Goal: Communication & Community: Share content

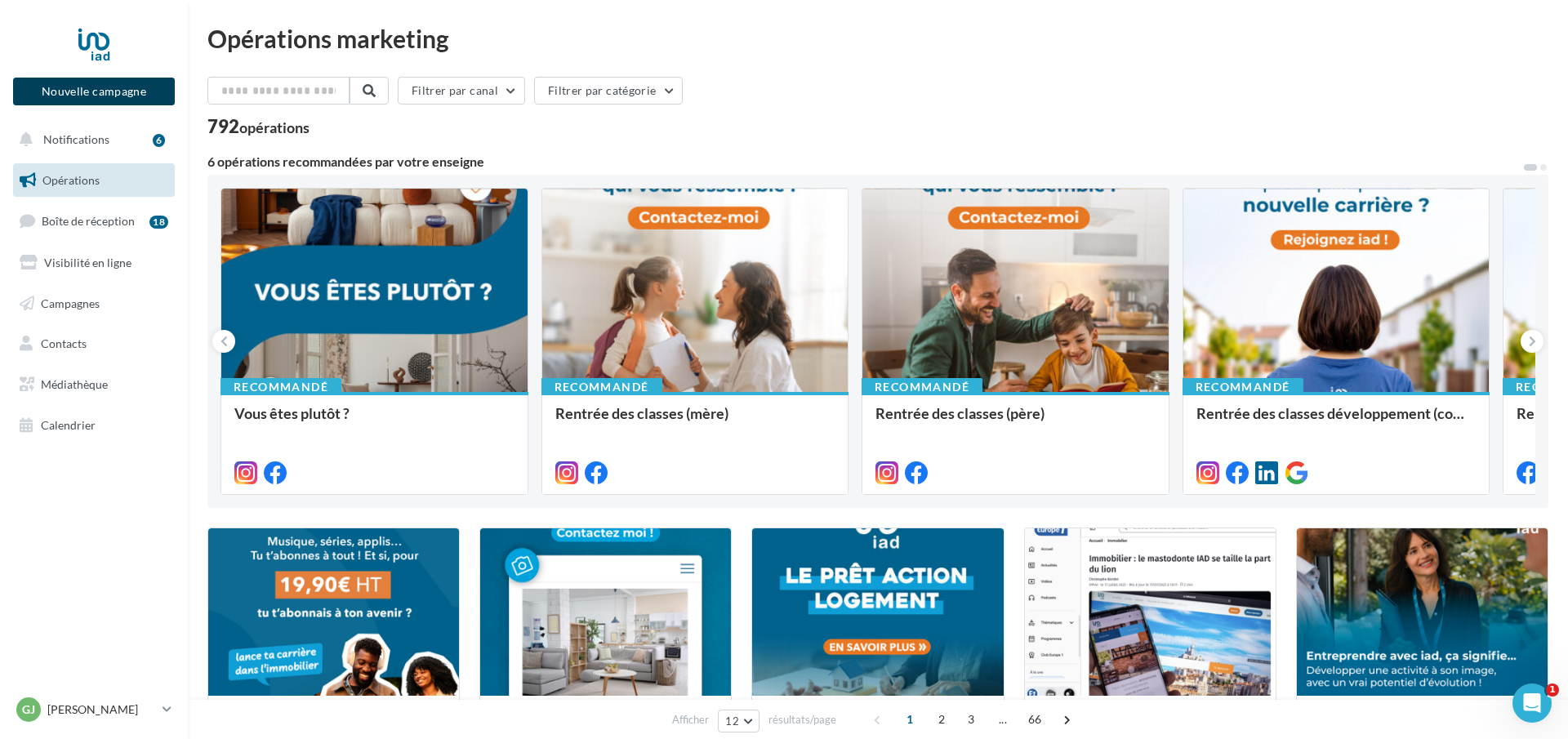
click at [82, 89] on button "Nouvelle campagne" at bounding box center [93, 91] width 162 height 27
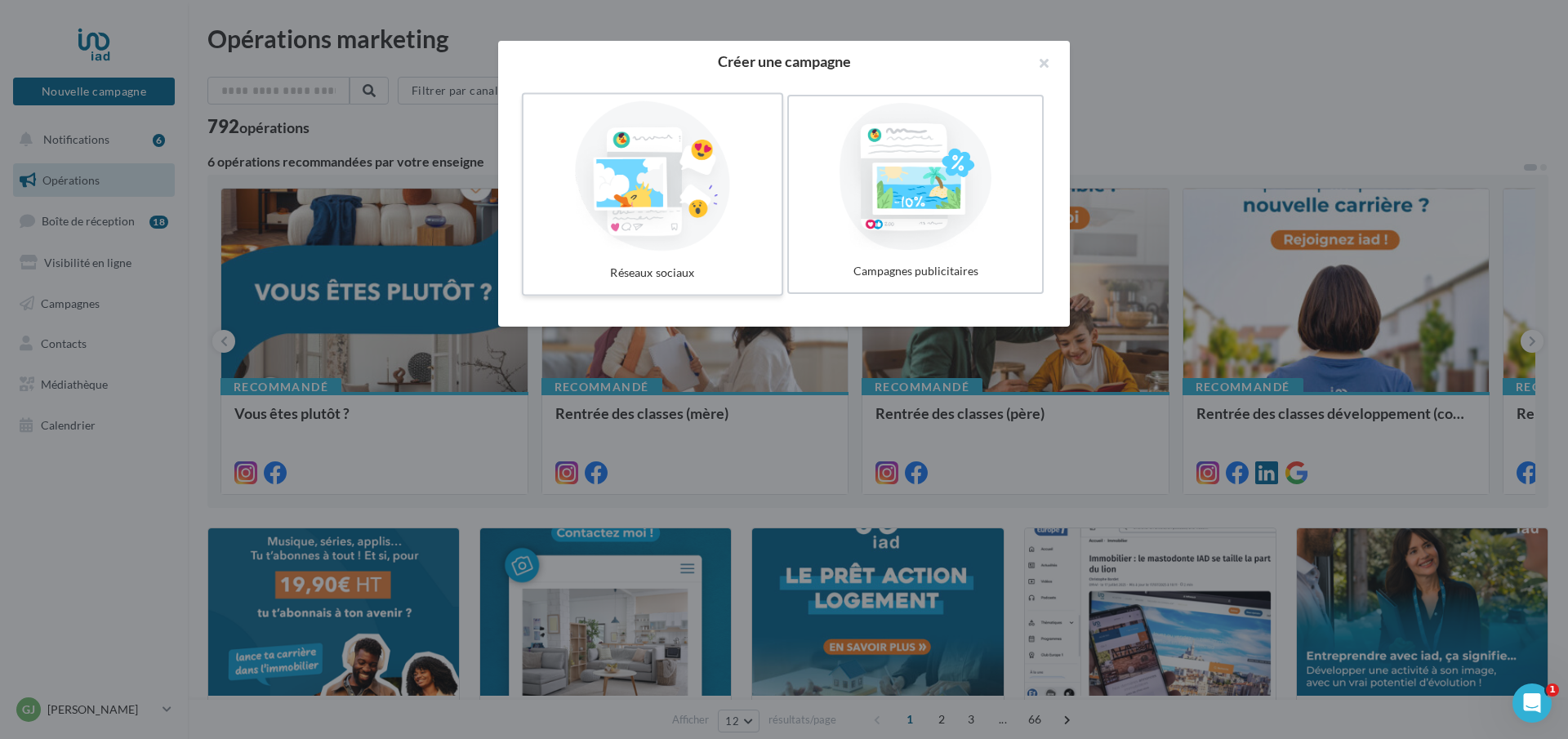
click at [694, 246] on div at bounding box center [652, 176] width 245 height 150
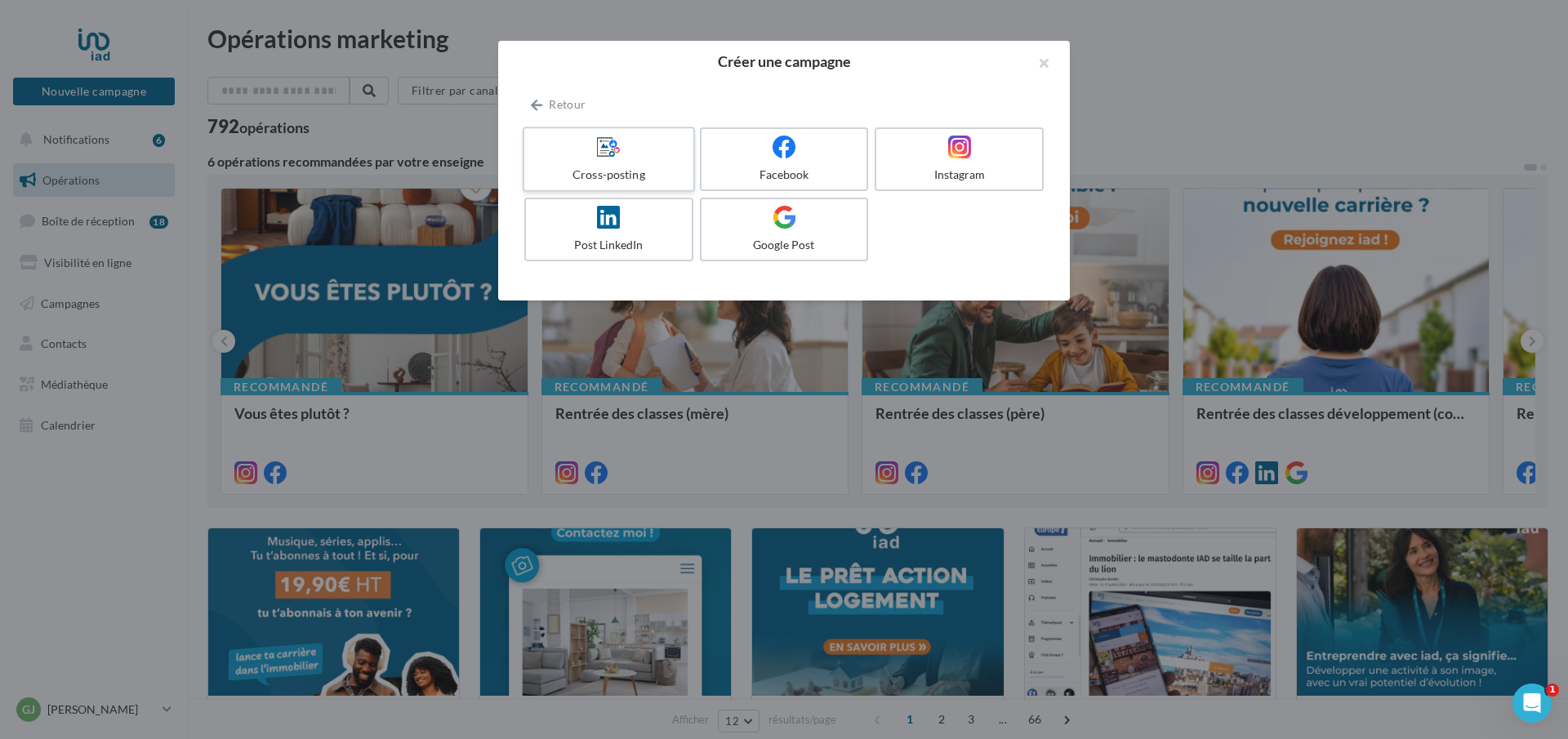
click at [611, 166] on div "Cross-posting" at bounding box center [609, 174] width 155 height 16
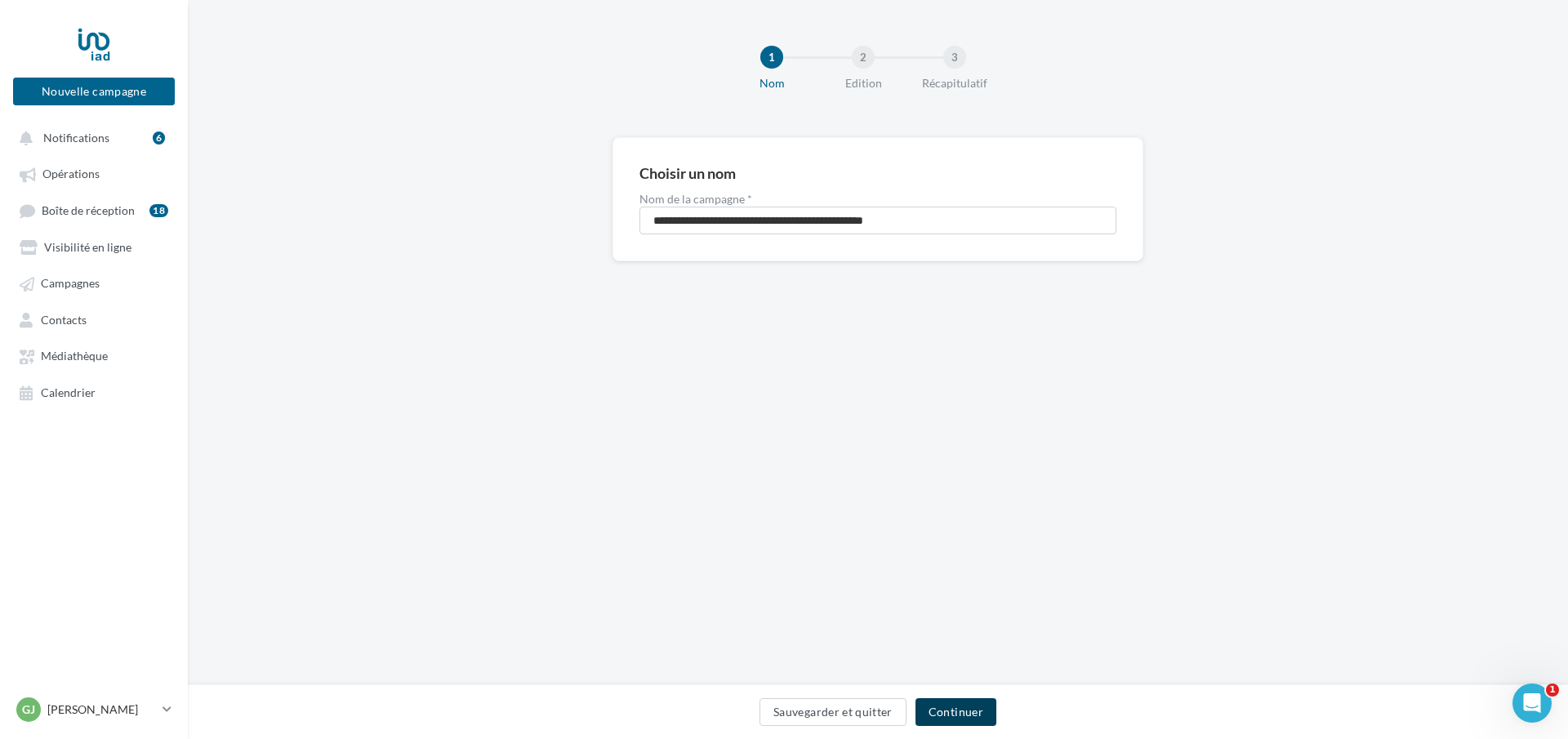
click at [957, 722] on button "Continuer" at bounding box center [956, 712] width 80 height 27
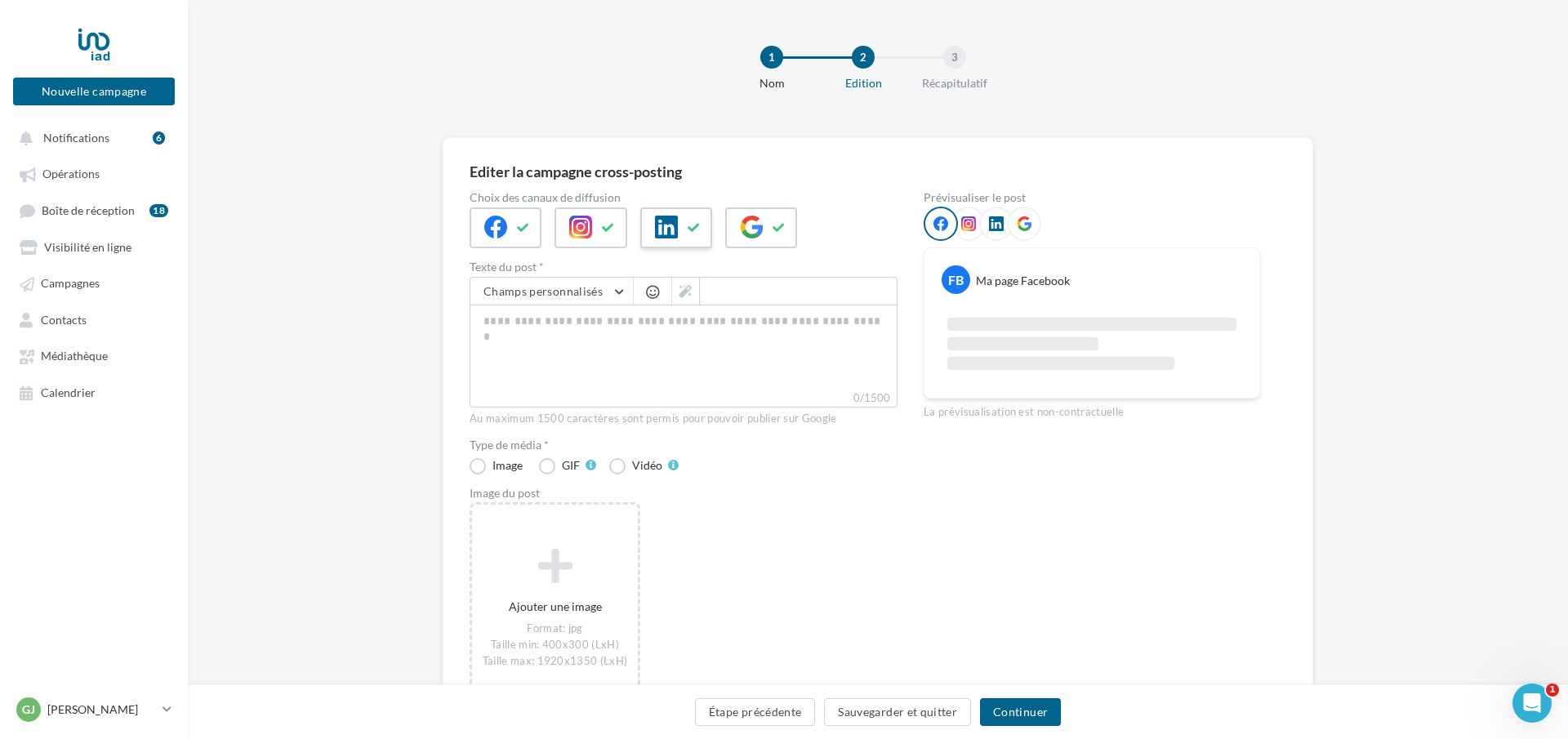
click at [664, 231] on icon at bounding box center [666, 227] width 23 height 23
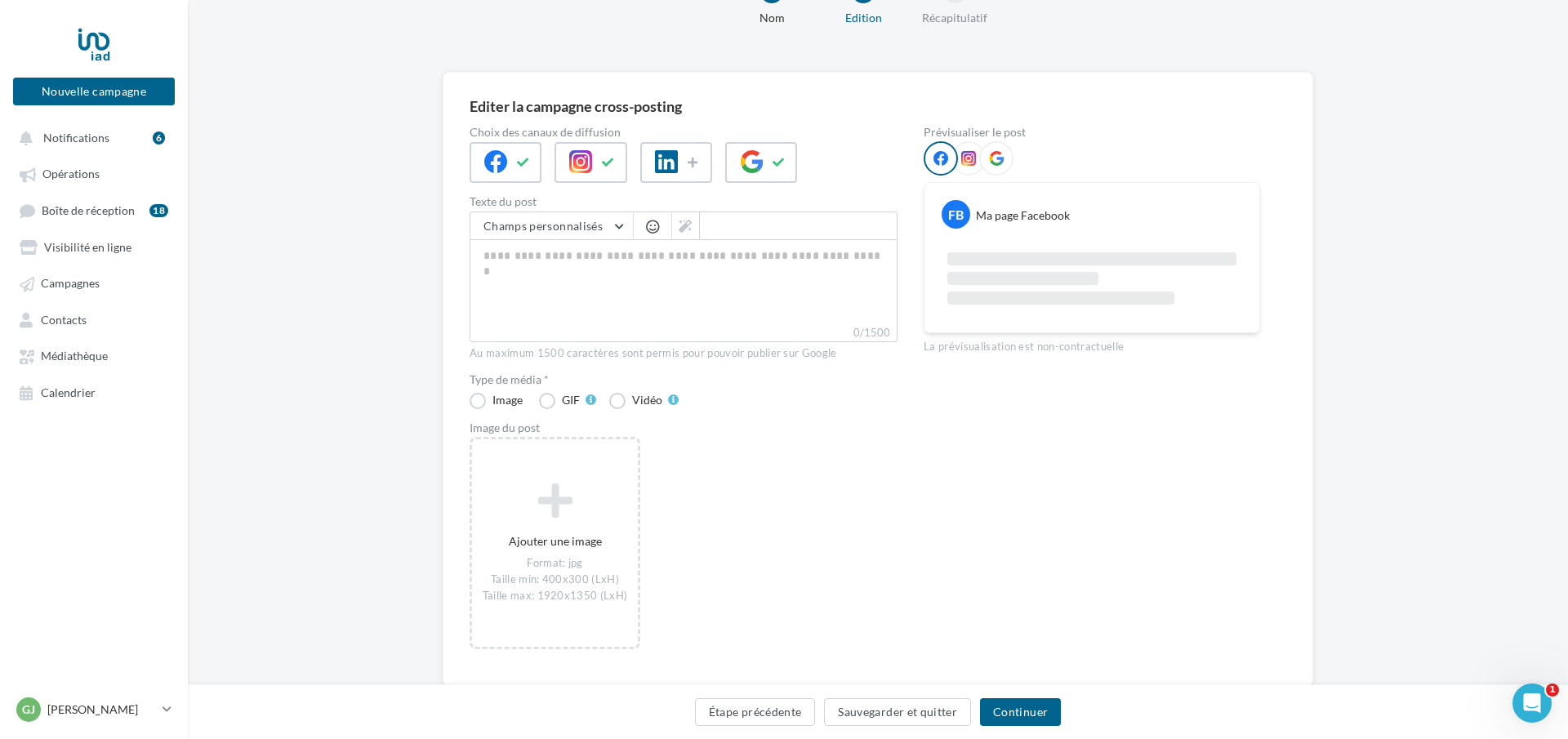
scroll to position [62, 0]
click at [752, 166] on icon at bounding box center [751, 164] width 23 height 23
click at [675, 165] on icon at bounding box center [666, 164] width 23 height 23
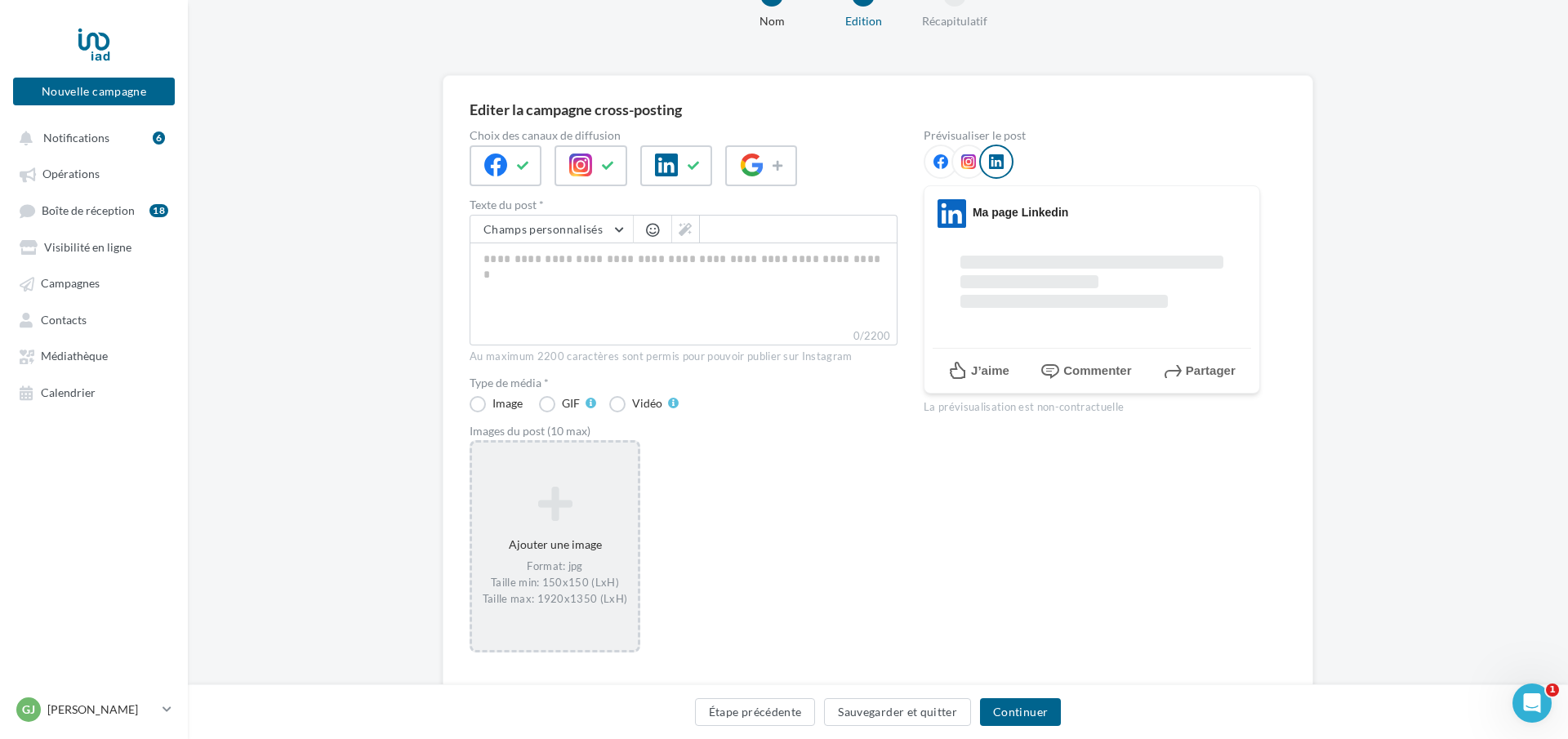
click at [553, 502] on icon at bounding box center [555, 503] width 153 height 39
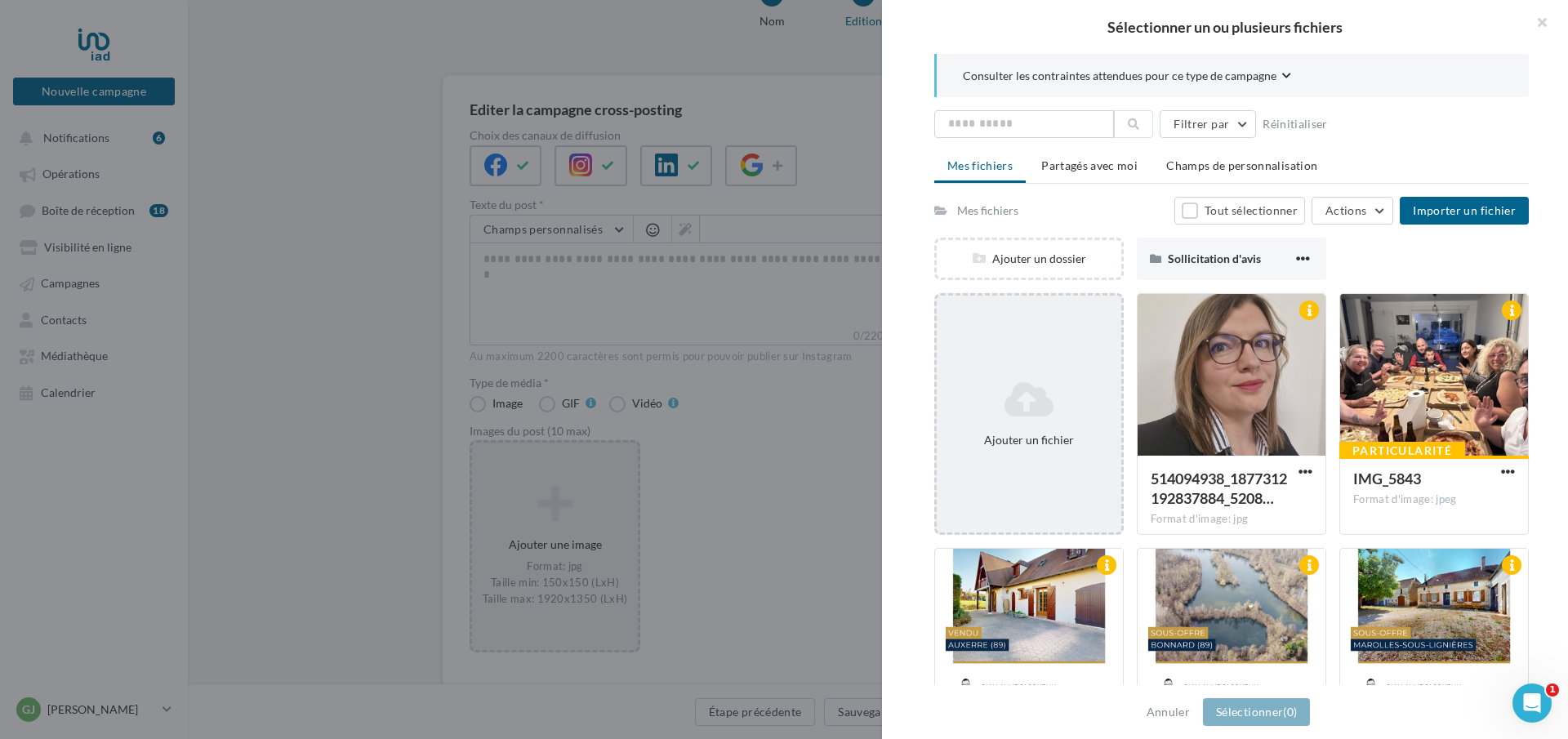
click at [1117, 375] on div "Ajouter un fichier" at bounding box center [1029, 413] width 185 height 81
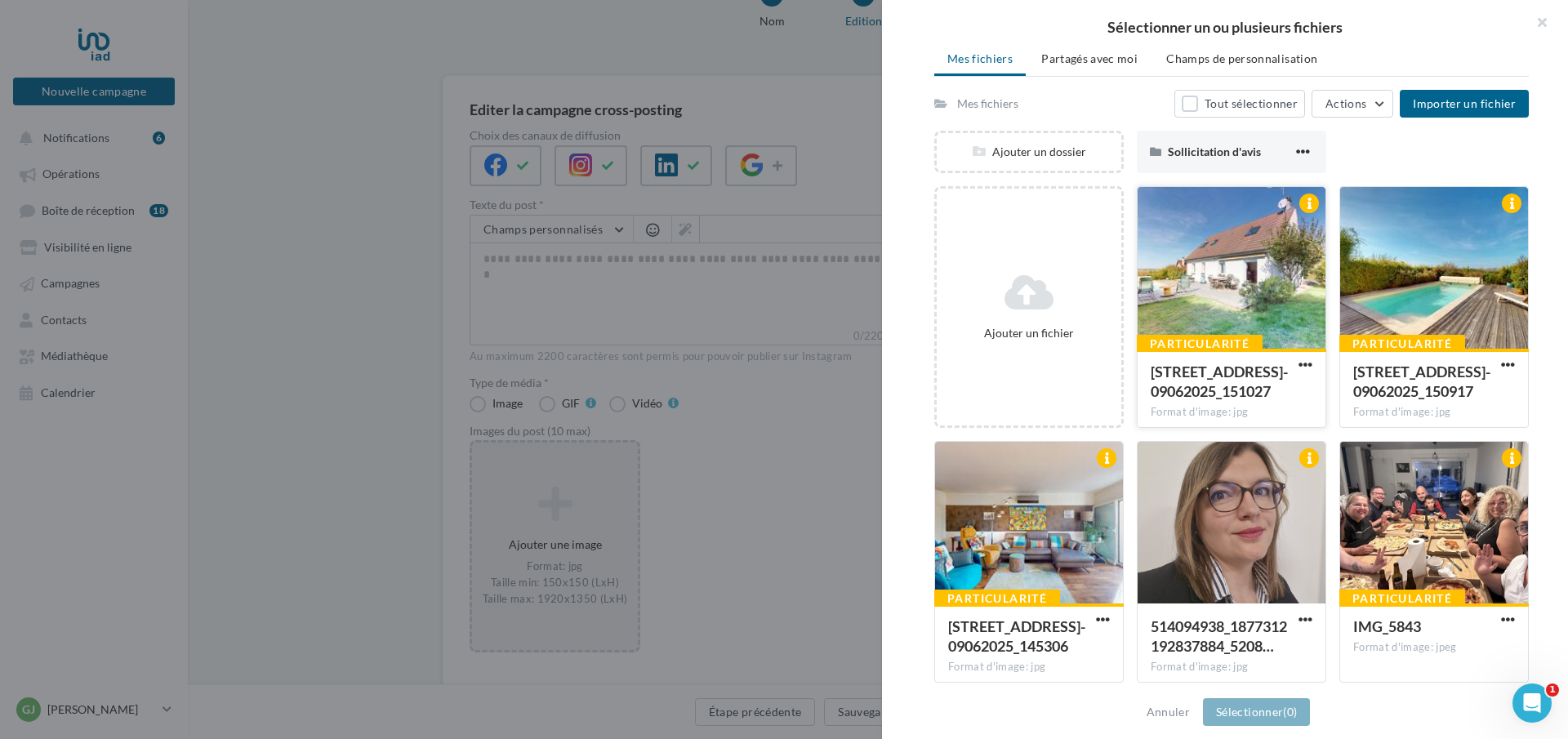
scroll to position [124, 0]
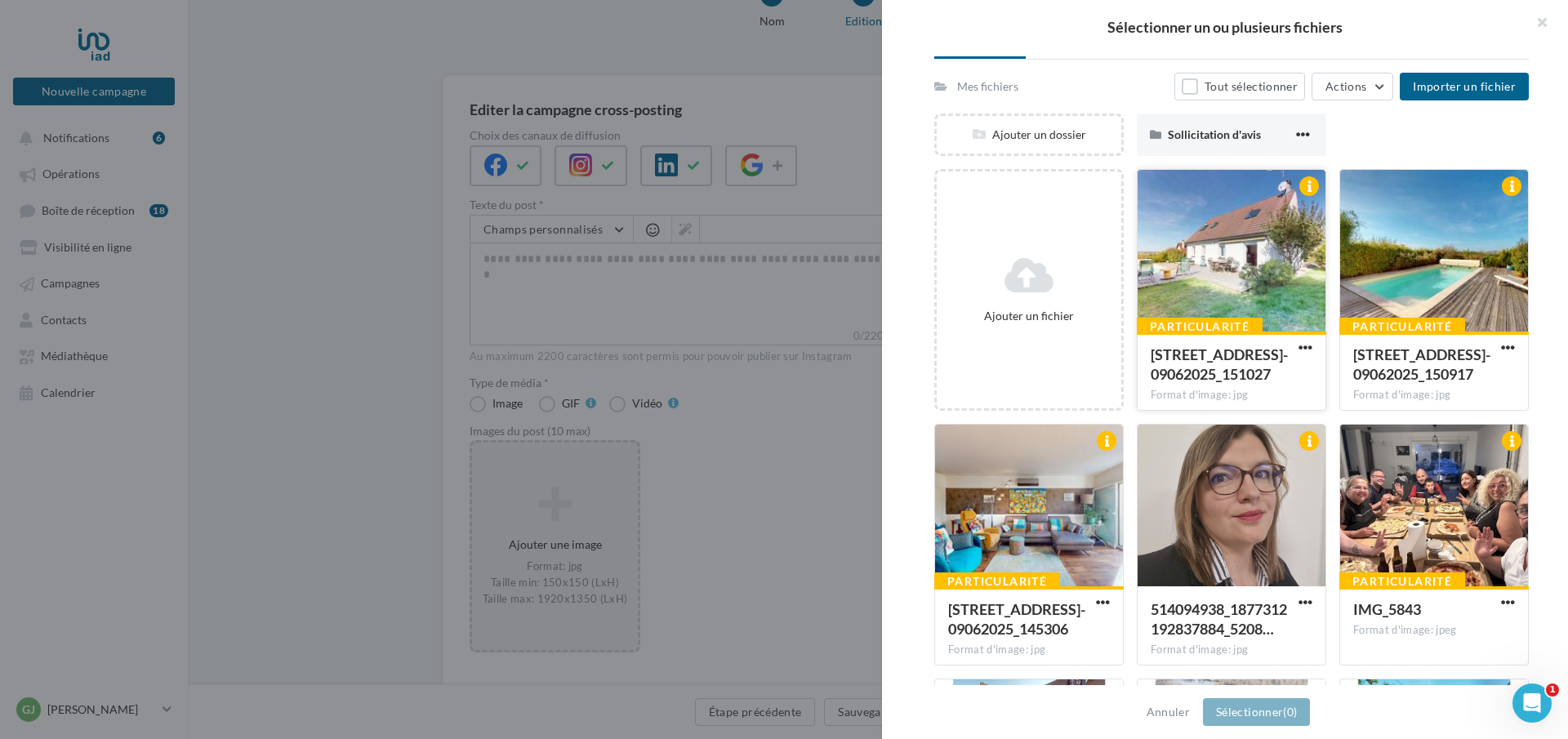
click at [1212, 296] on div at bounding box center [1232, 251] width 188 height 164
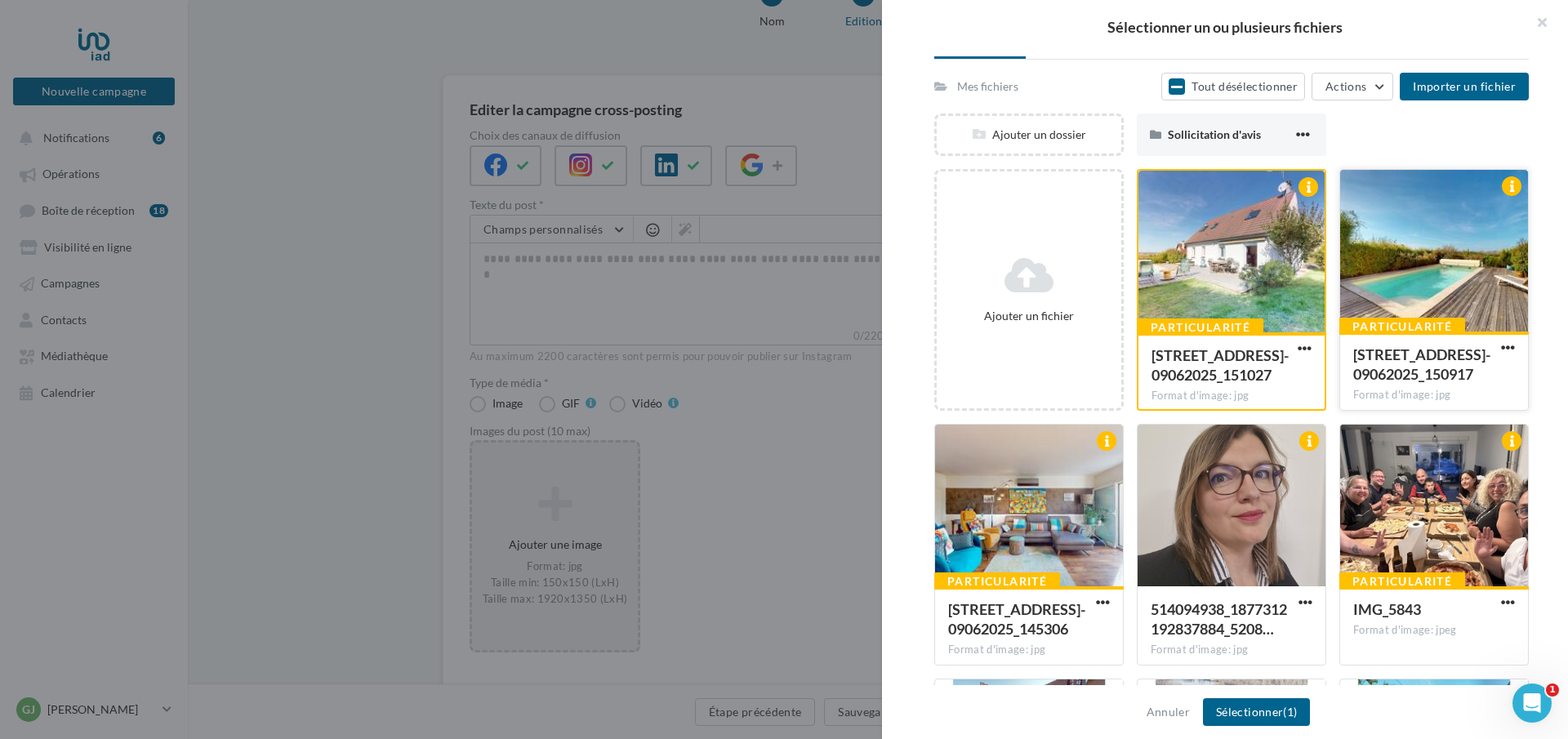
click at [1421, 280] on div at bounding box center [1435, 251] width 188 height 164
click at [1049, 511] on div at bounding box center [1029, 506] width 188 height 164
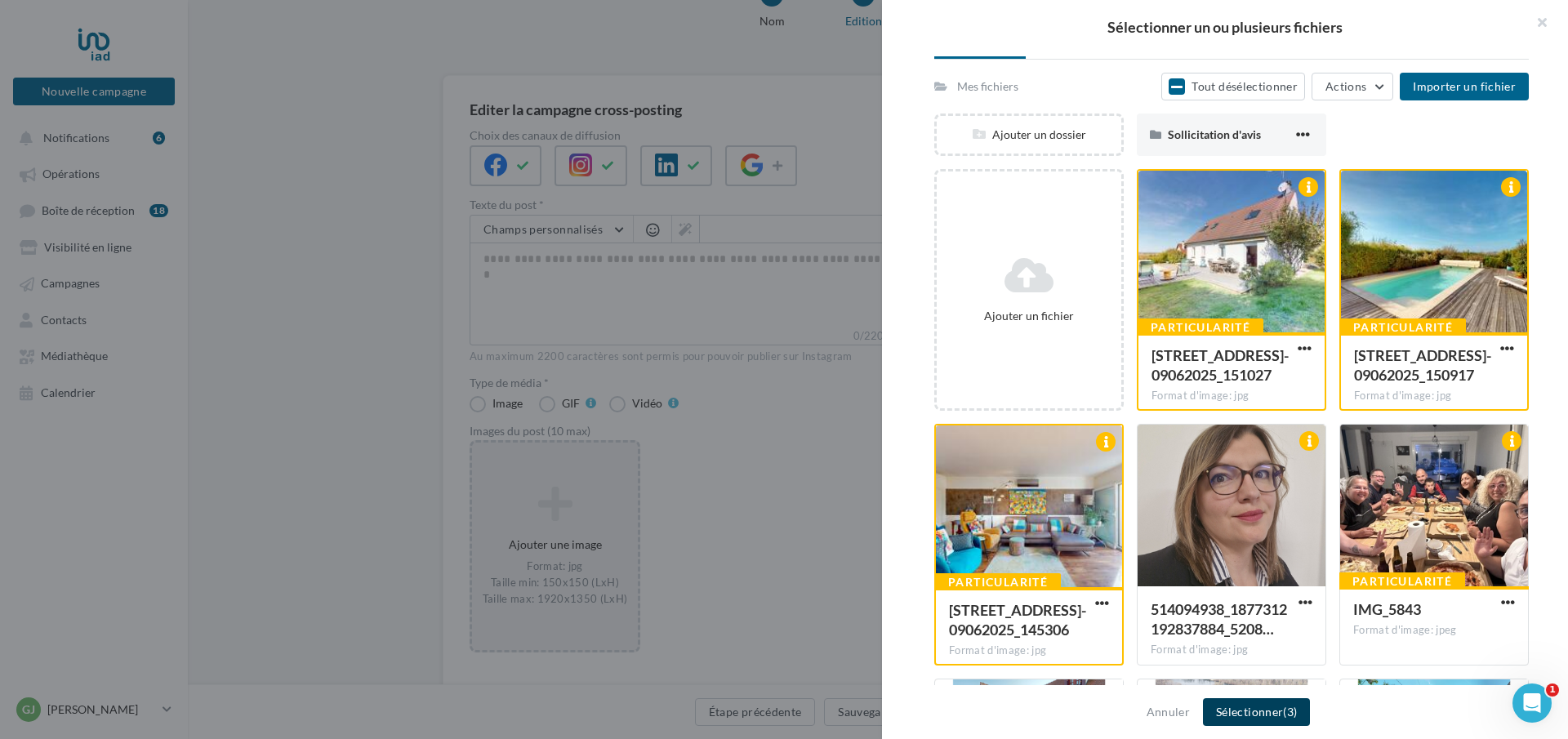
click at [1255, 711] on button "Sélectionner (3)" at bounding box center [1255, 712] width 107 height 27
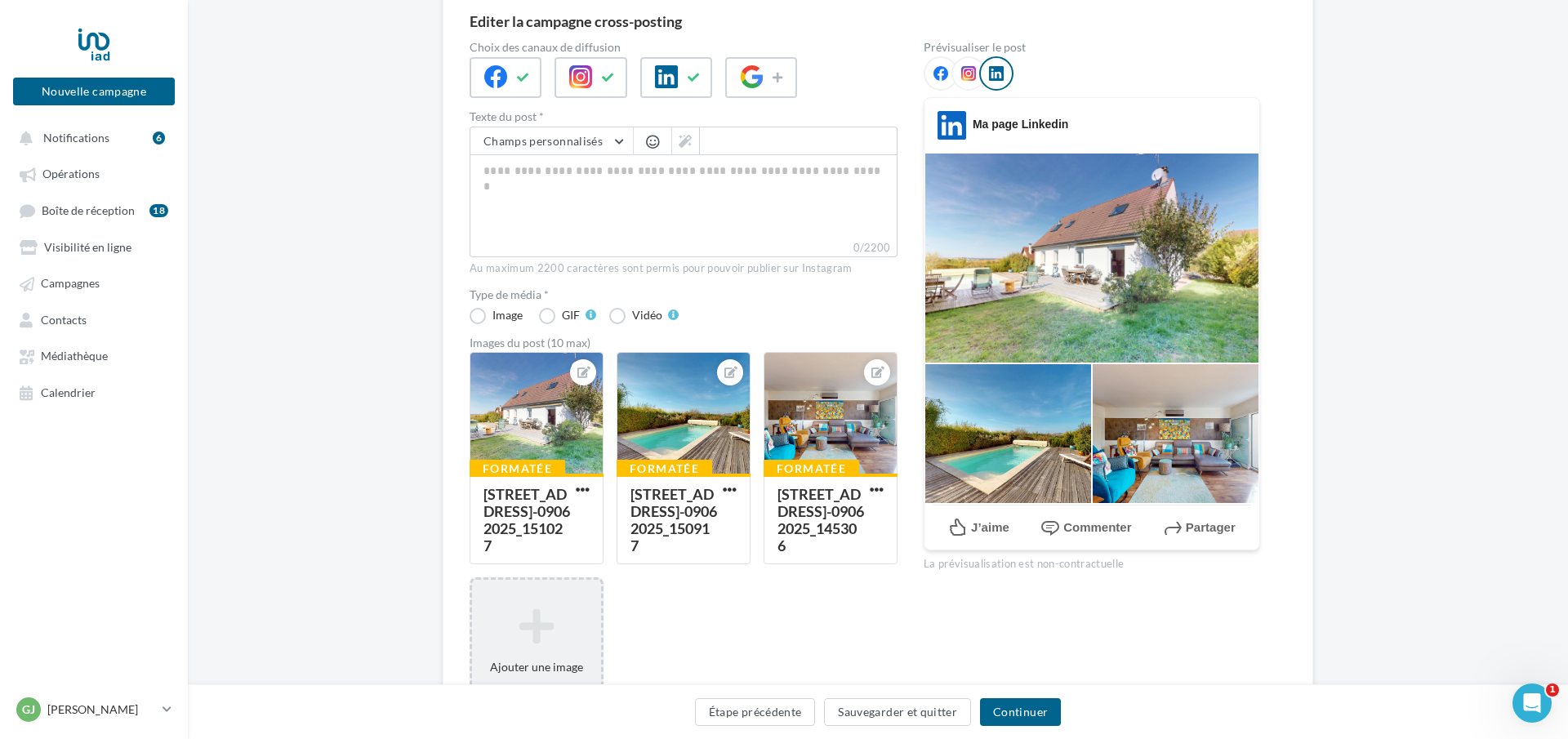
scroll to position [151, 0]
click at [586, 177] on textarea "0/2200" at bounding box center [683, 195] width 428 height 85
paste textarea "**********"
type textarea "**********"
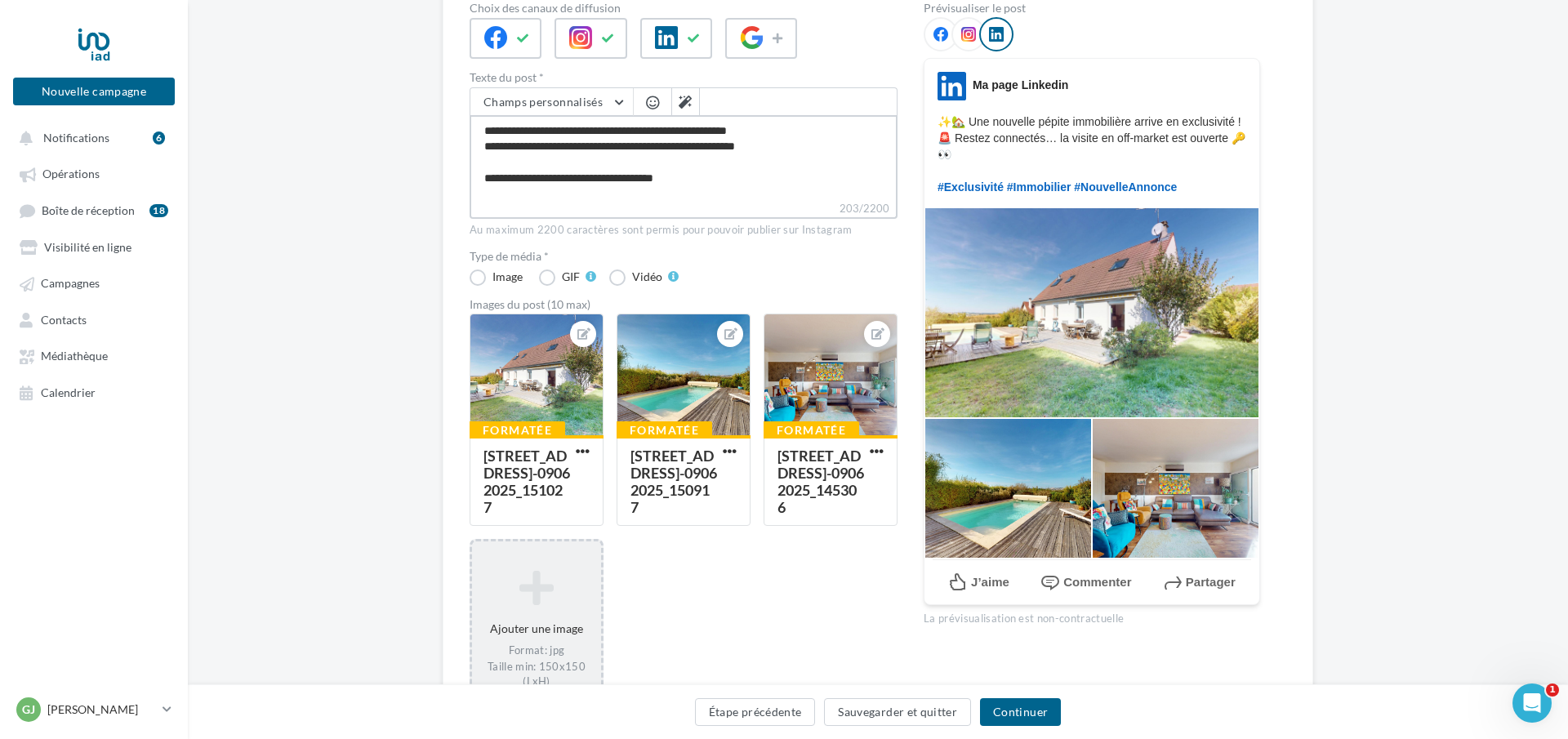
scroll to position [204, 0]
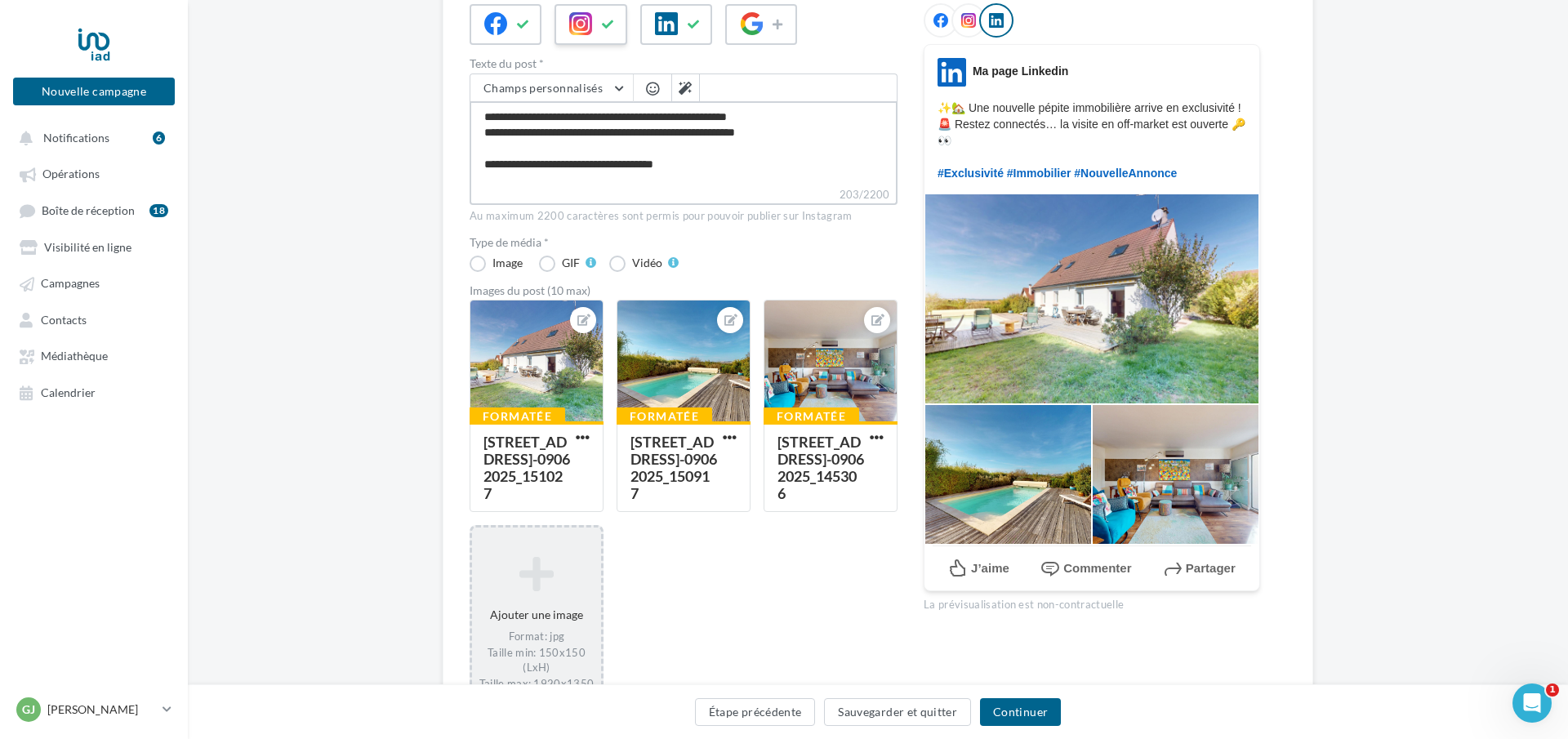
type textarea "**********"
click at [575, 19] on icon at bounding box center [580, 23] width 23 height 23
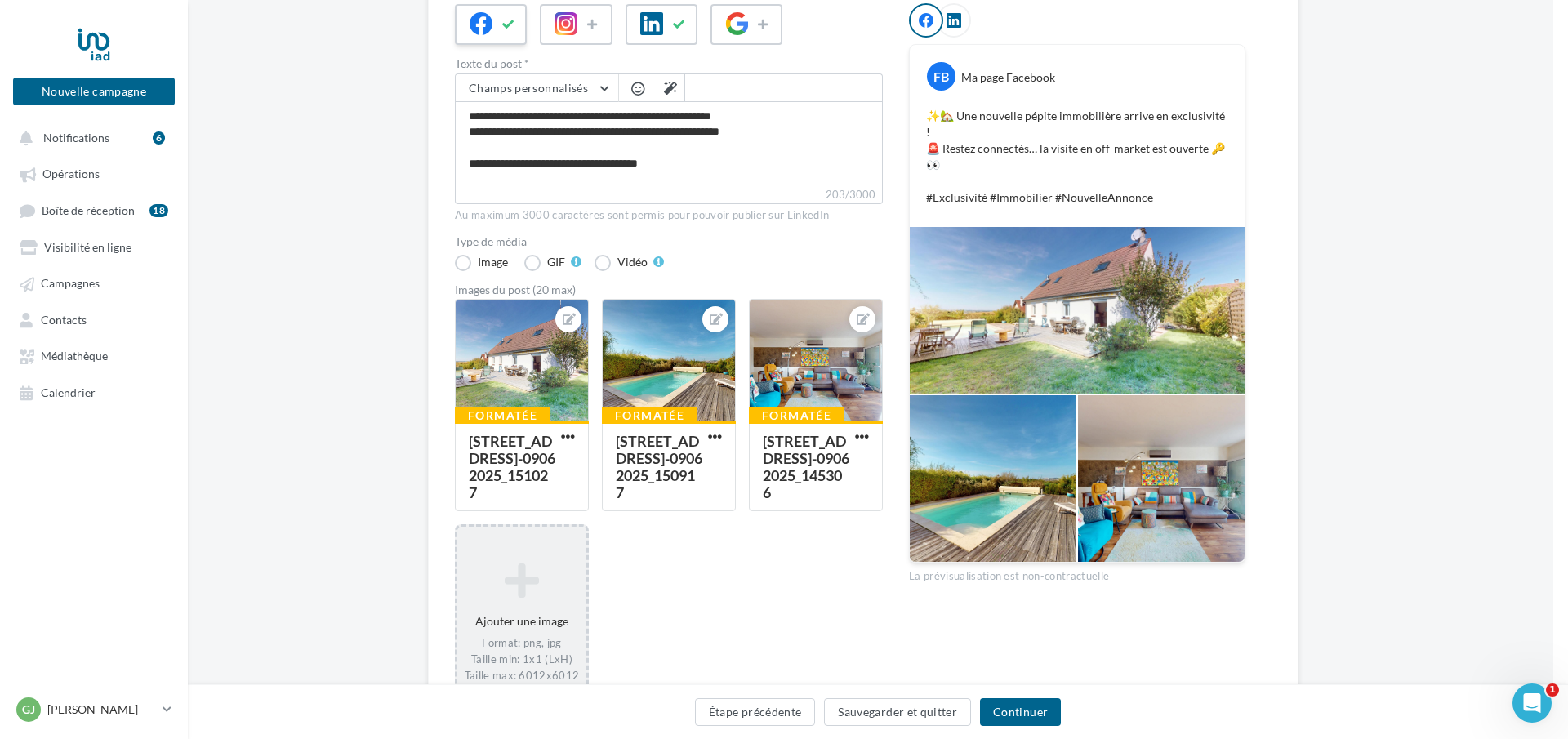
scroll to position [204, 12]
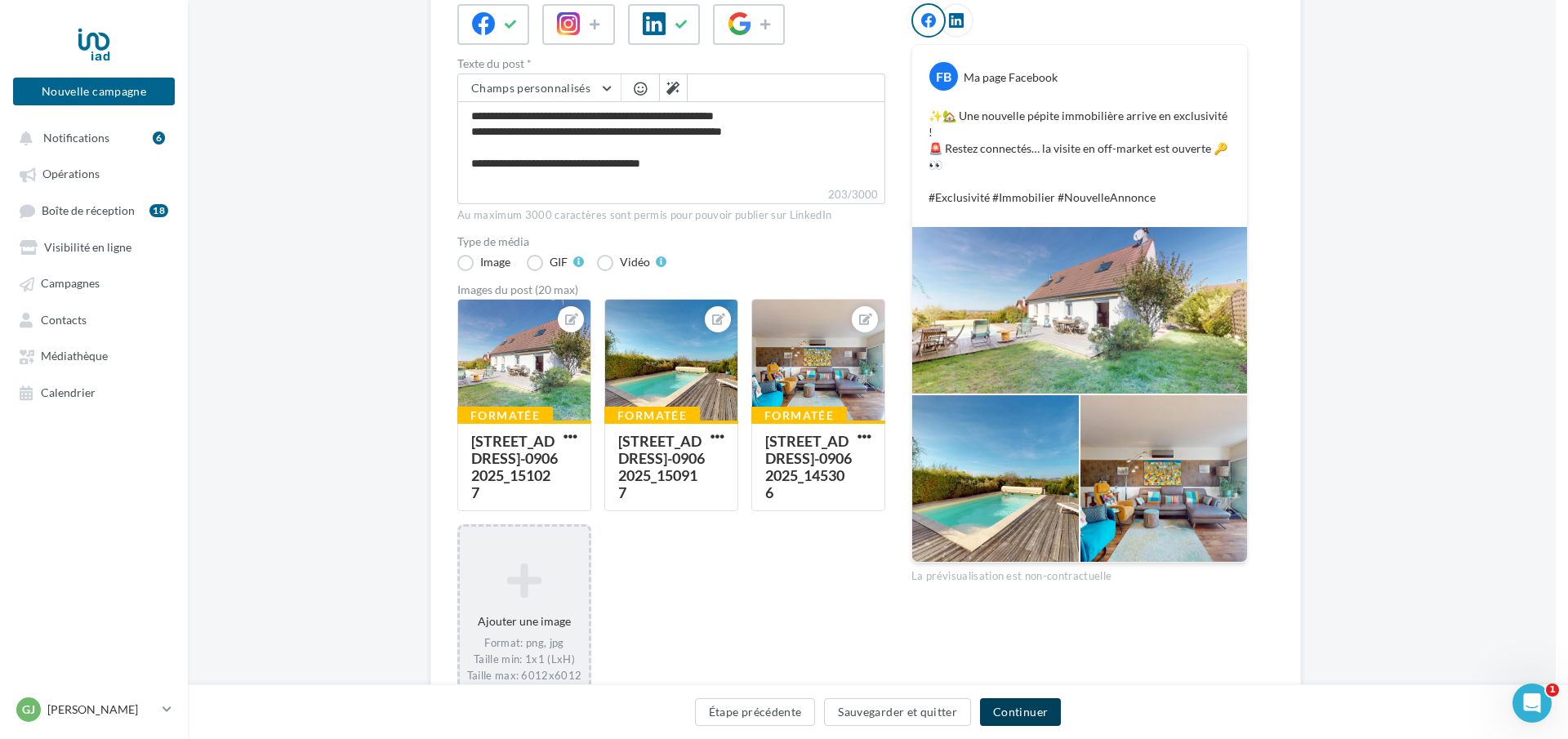
click at [1031, 711] on button "Continuer" at bounding box center [1020, 712] width 80 height 27
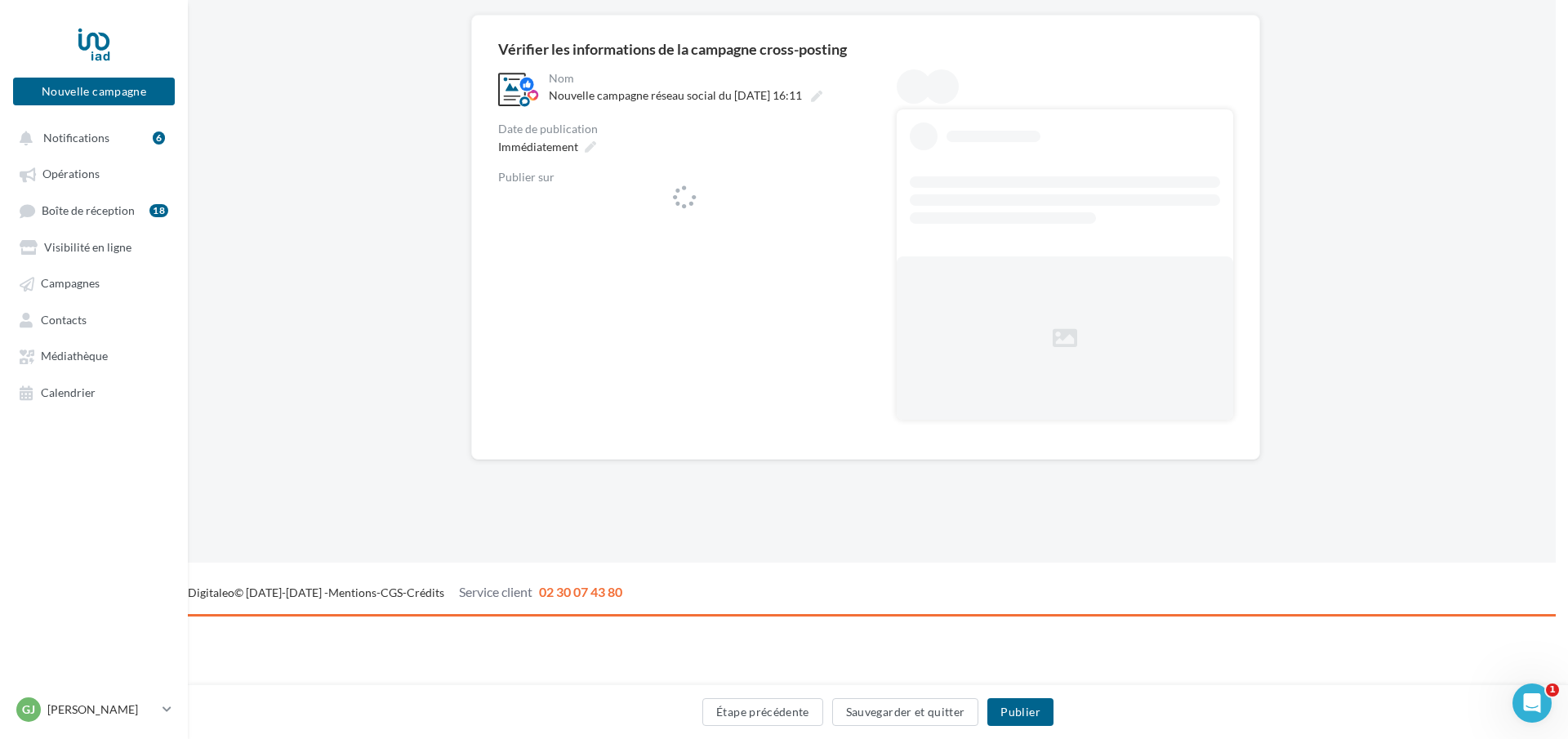
scroll to position [0, 12]
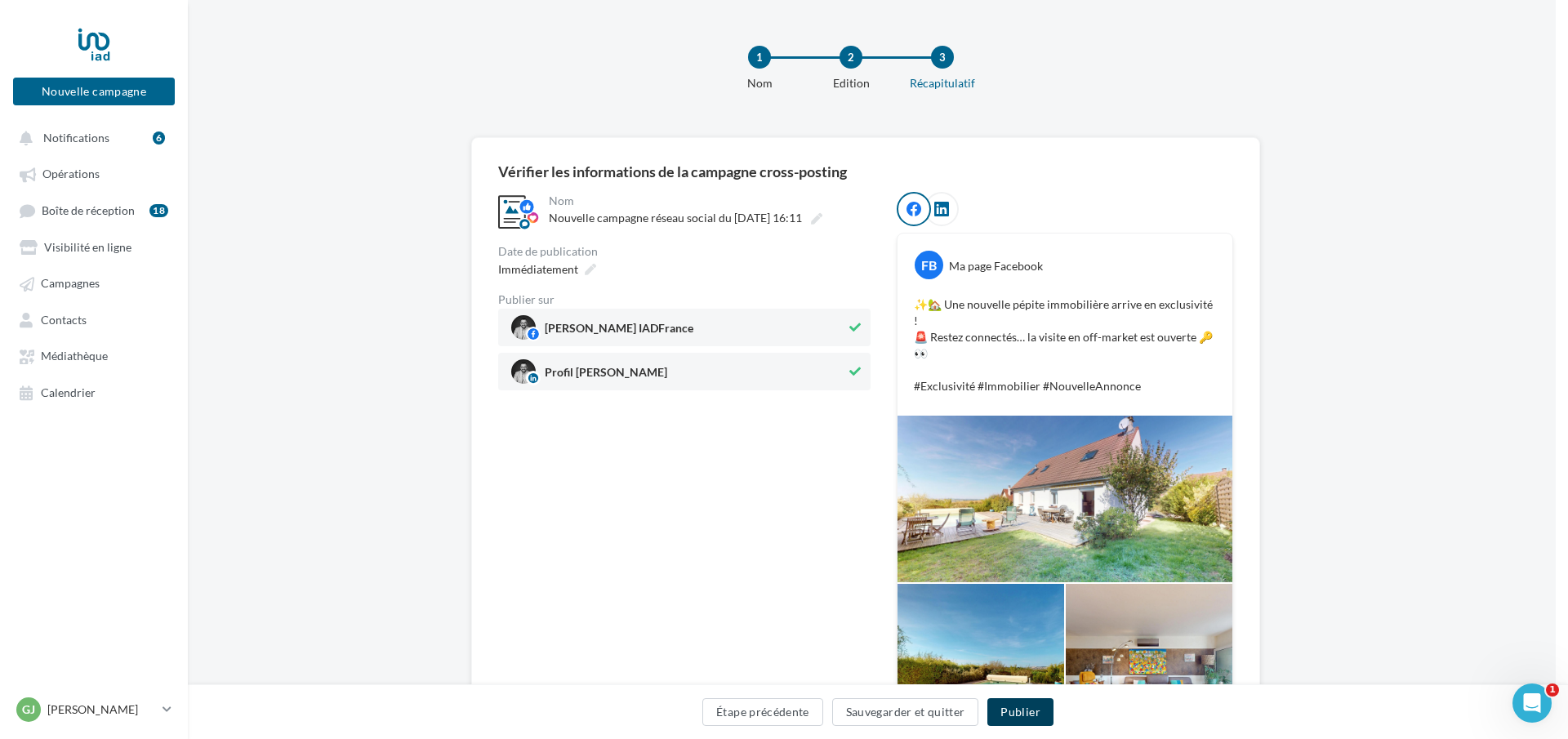
click at [1027, 718] on button "Publier" at bounding box center [1020, 712] width 65 height 27
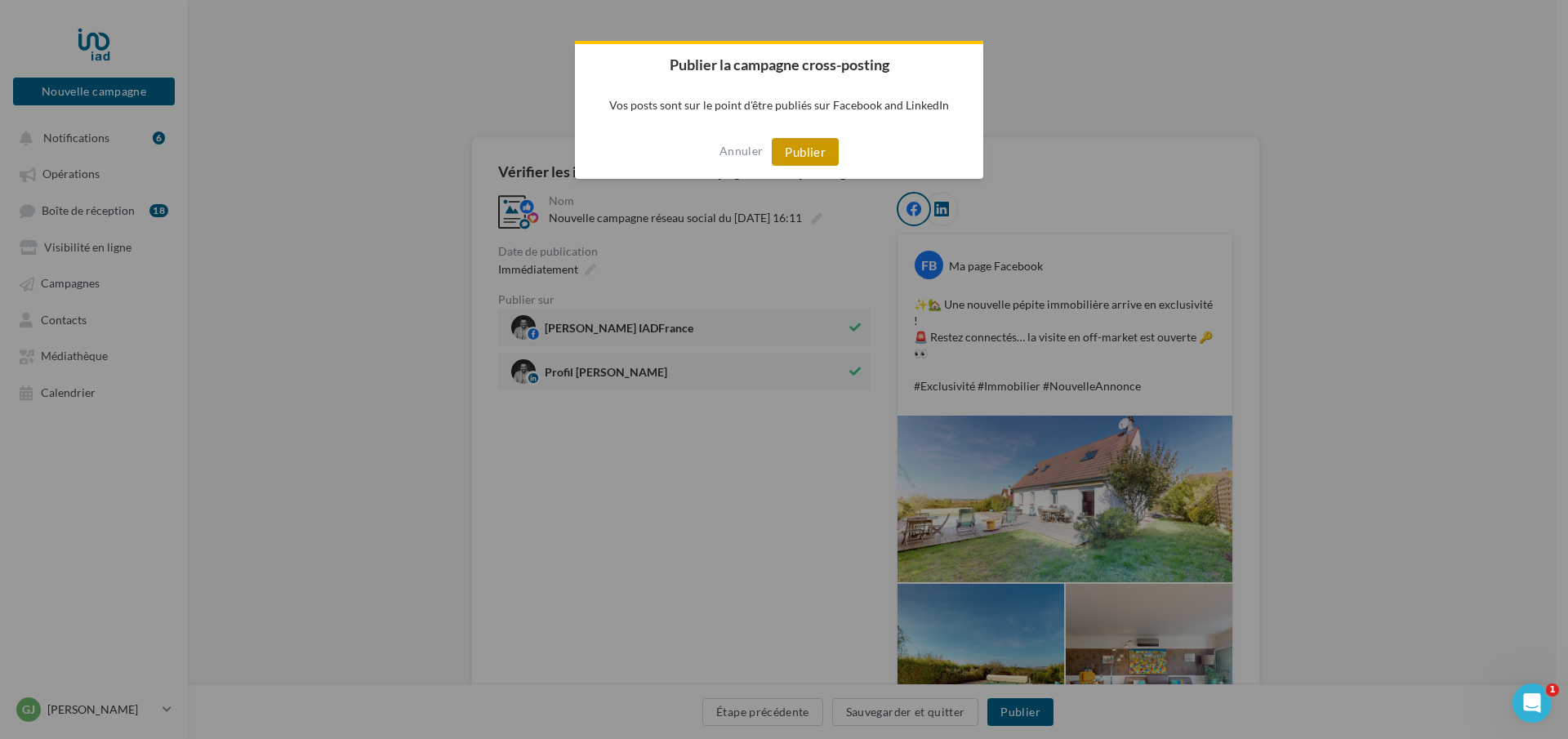
click at [797, 158] on button "Publier" at bounding box center [805, 152] width 67 height 27
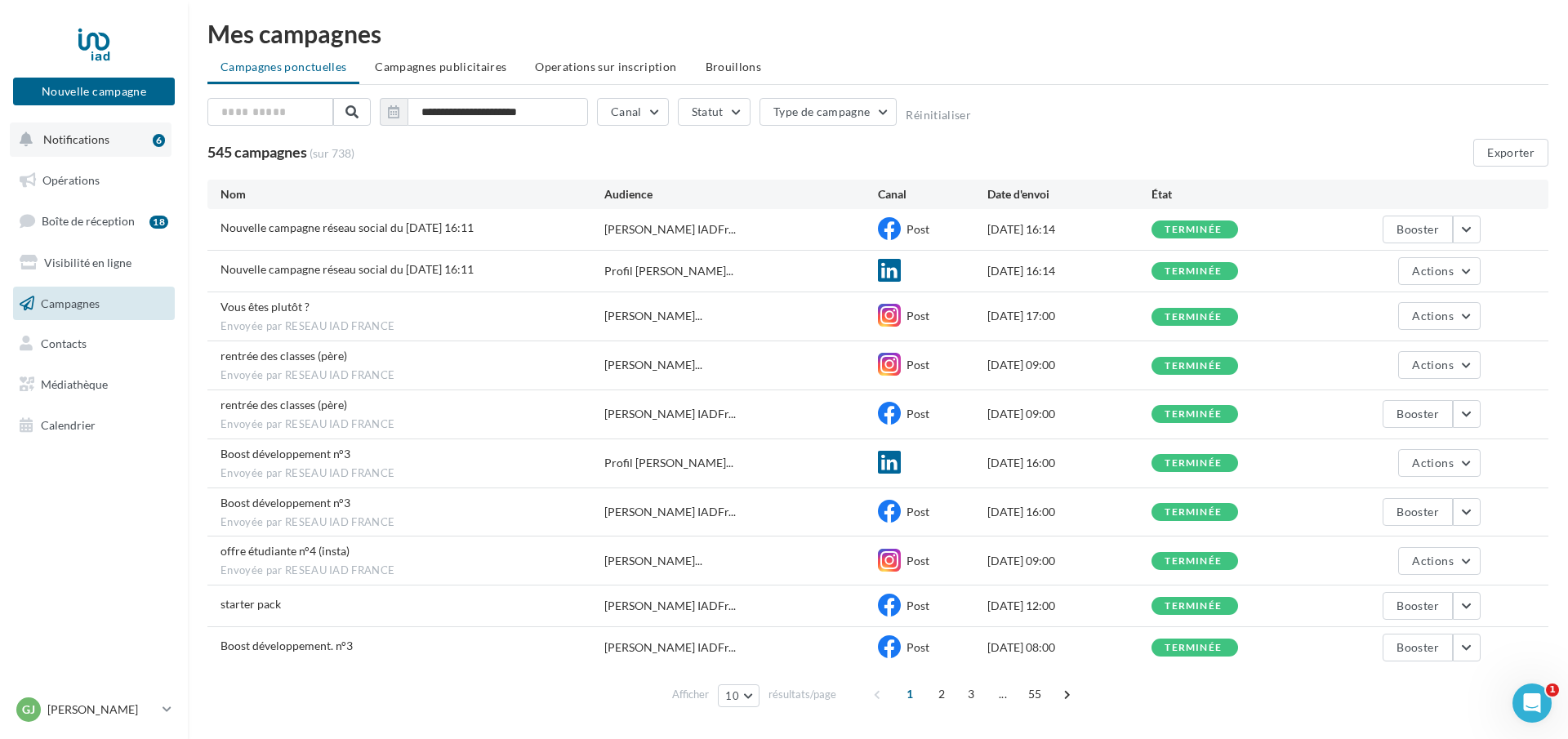
scroll to position [5, 0]
